Goal: Download file/media

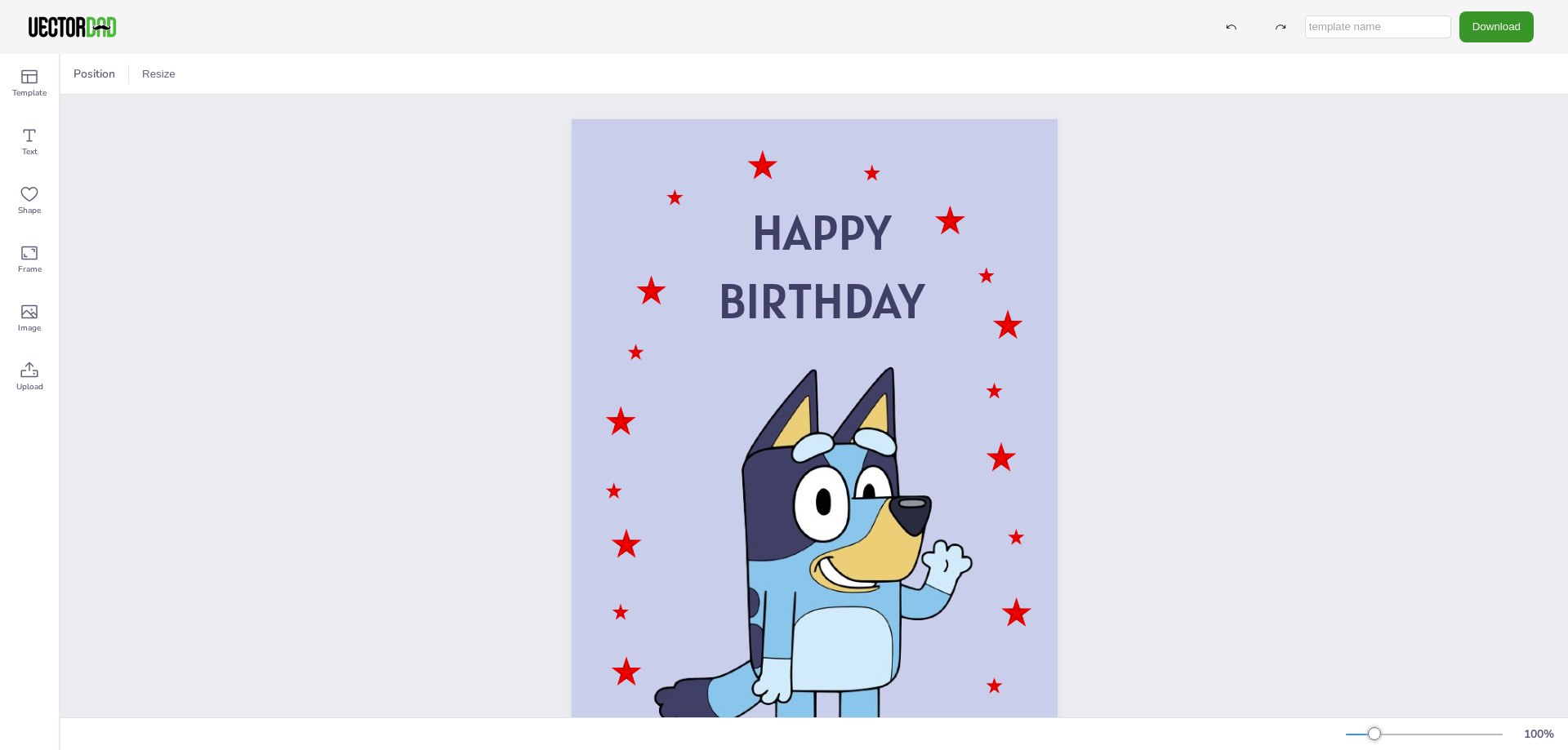
click at [1491, 17] on button "Download" at bounding box center [1497, 26] width 75 height 31
click at [1505, 29] on button "Download" at bounding box center [1497, 26] width 75 height 31
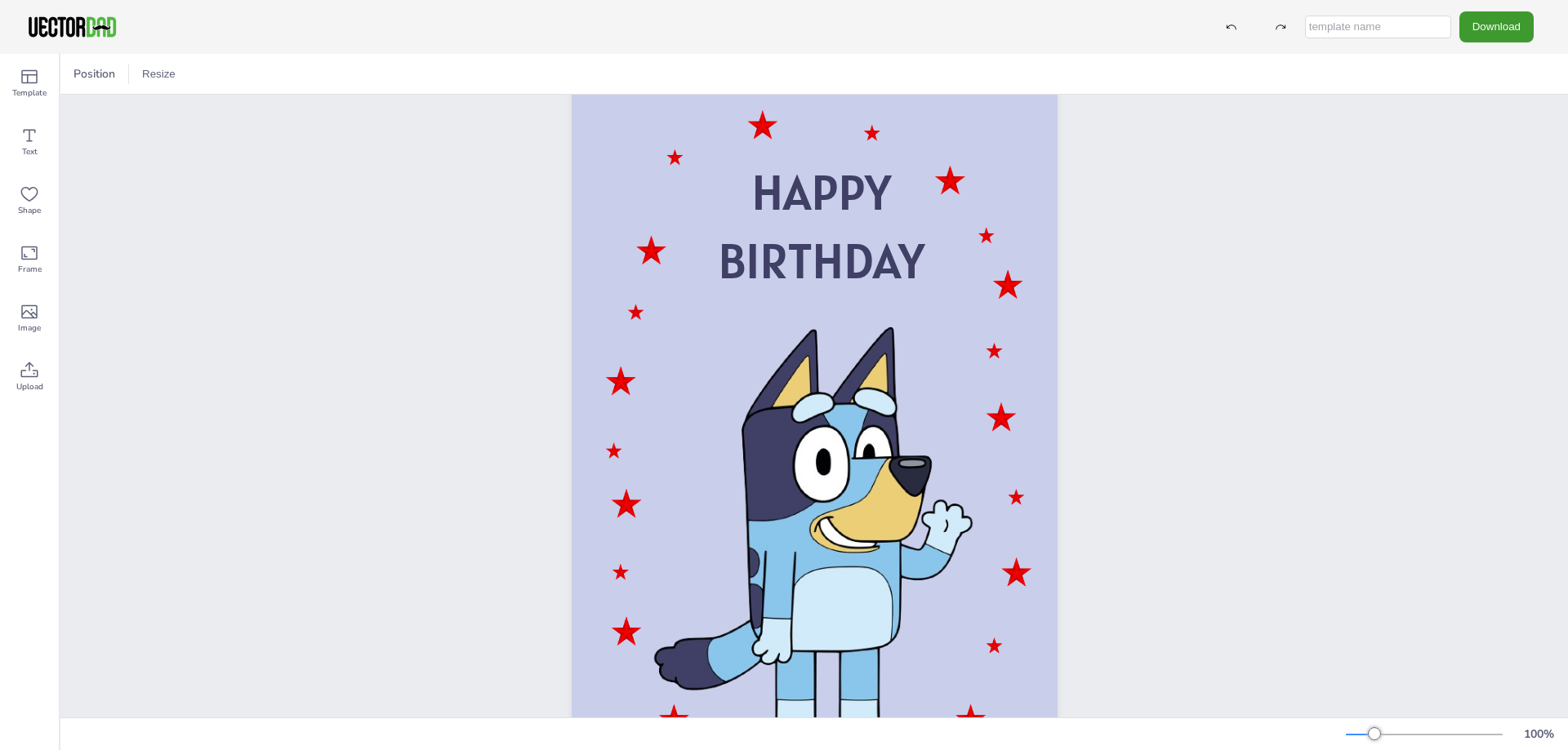
scroll to position [126, 0]
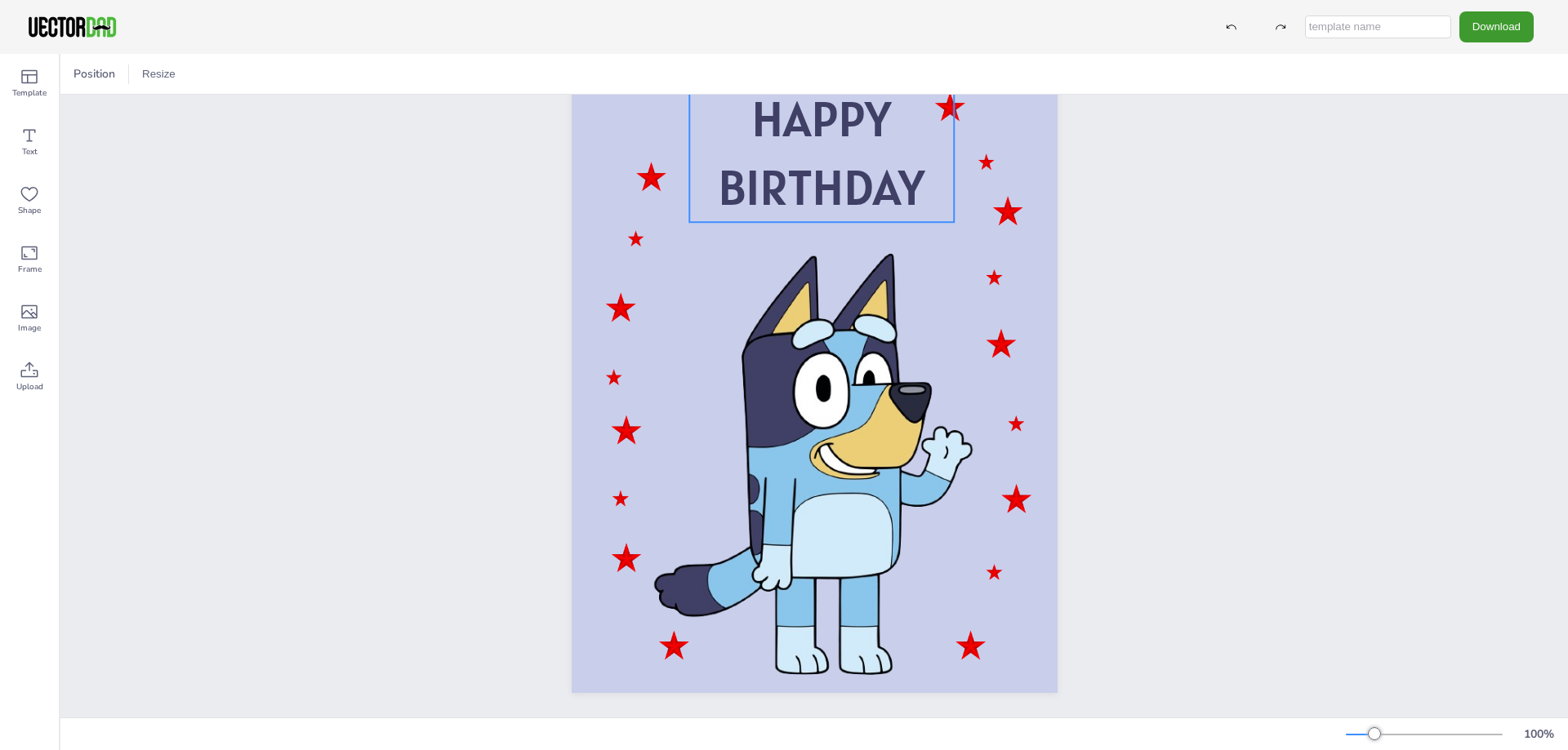
click at [795, 205] on span "BIRTHDAY" at bounding box center [821, 188] width 206 height 63
click at [1508, 26] on button "Download" at bounding box center [1497, 26] width 75 height 31
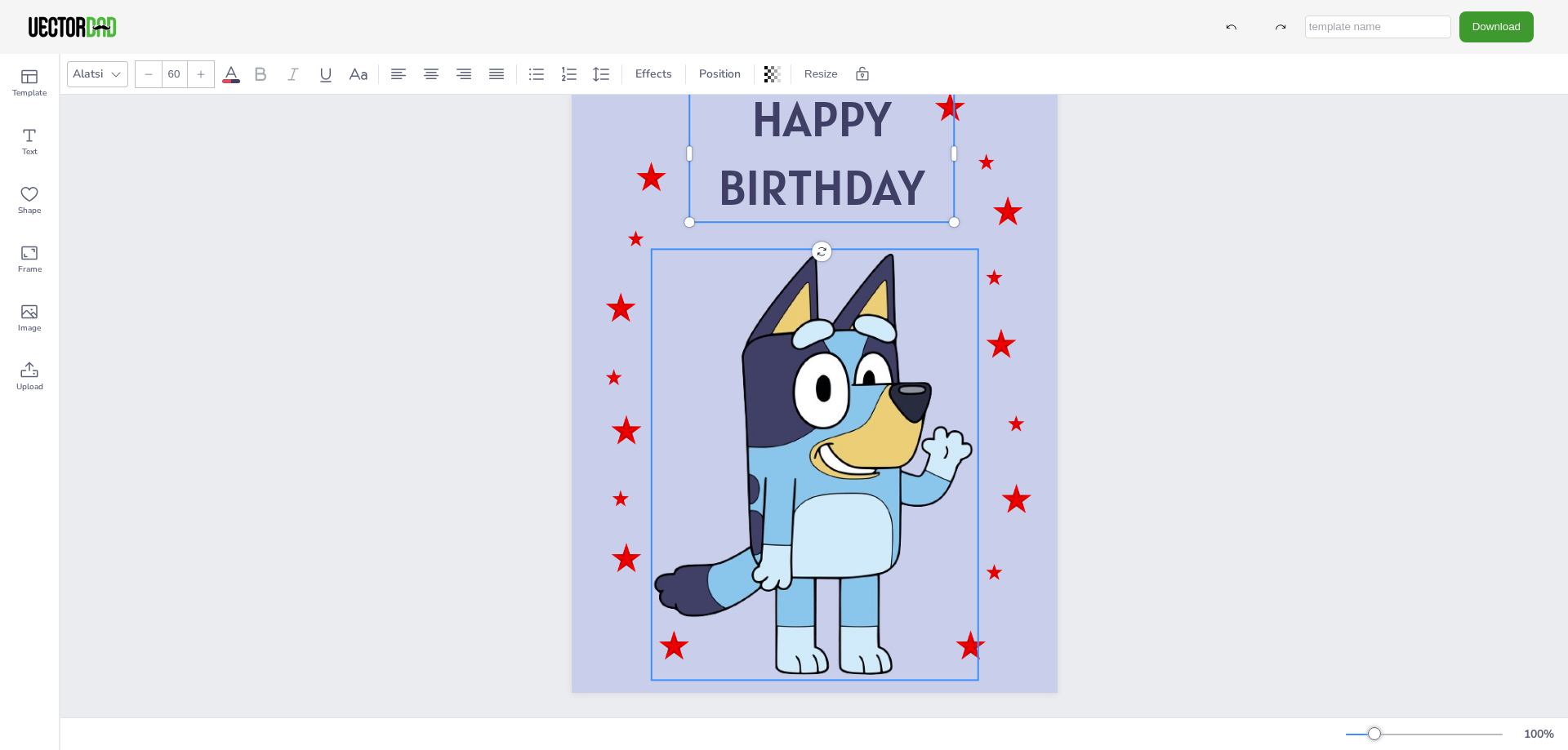
click at [710, 333] on div at bounding box center [814, 464] width 327 height 431
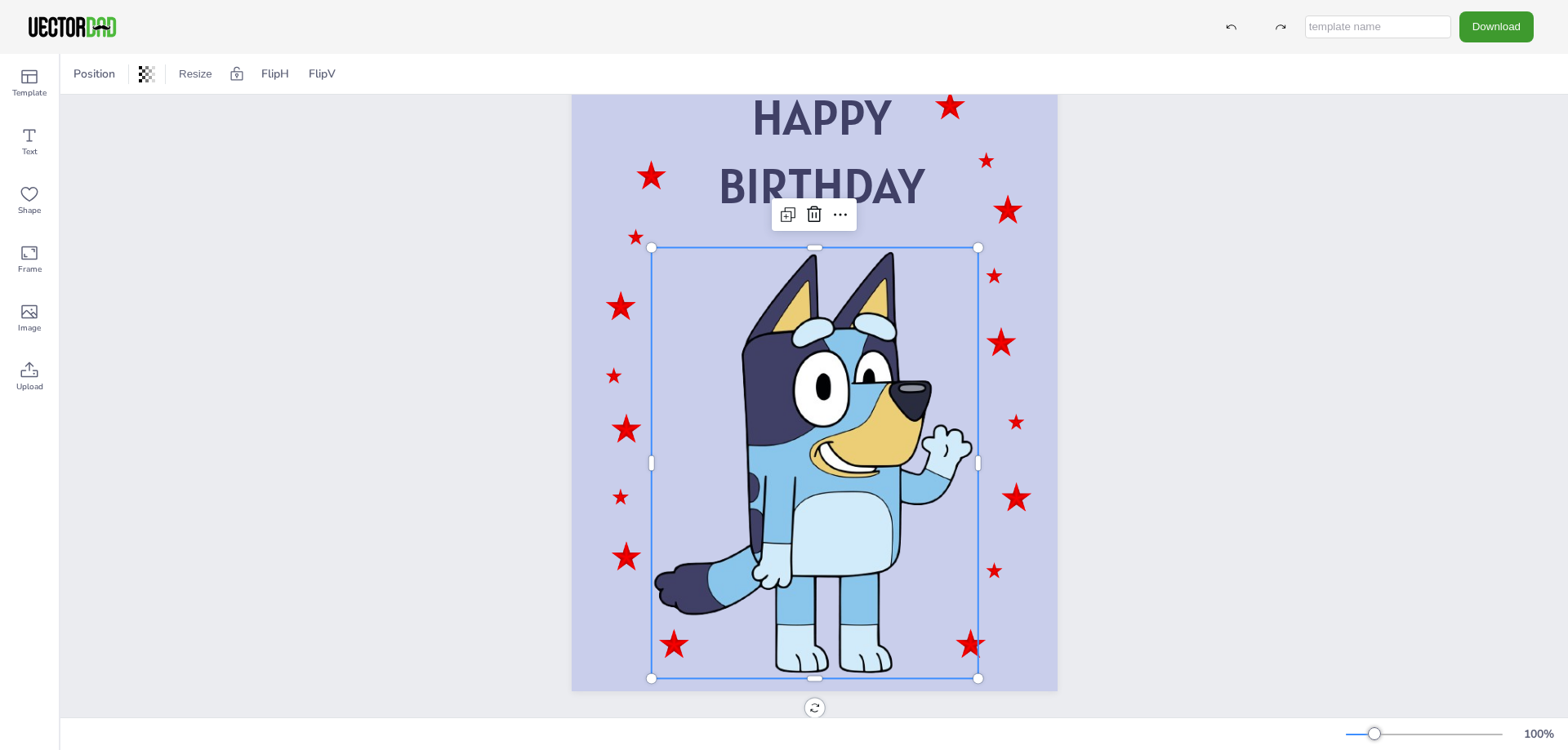
click at [273, 308] on div "HAPPY BIRTHDAY" at bounding box center [814, 348] width 1508 height 736
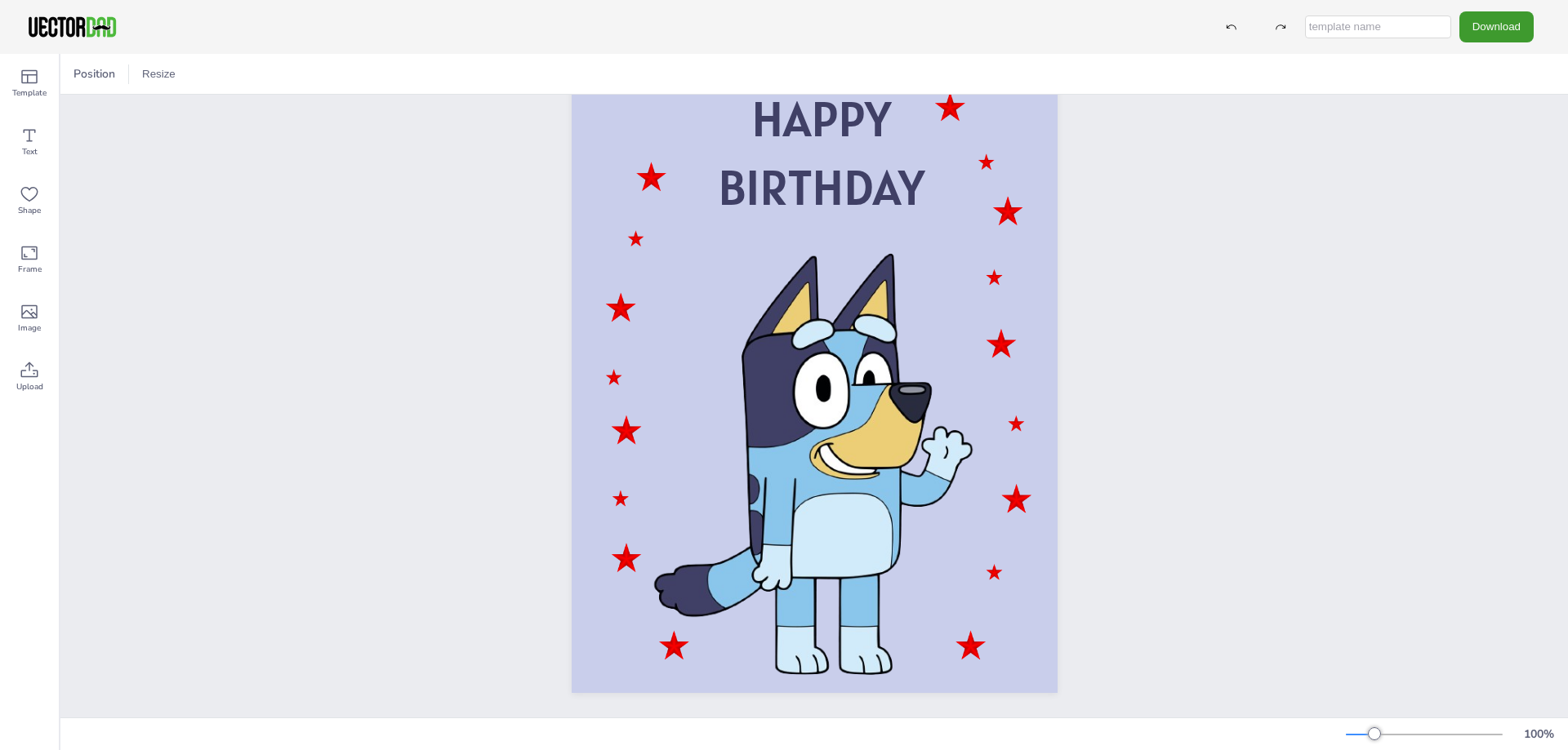
click at [273, 308] on div "HAPPY BIRTHDAY" at bounding box center [814, 350] width 1508 height 736
